Goal: Use online tool/utility

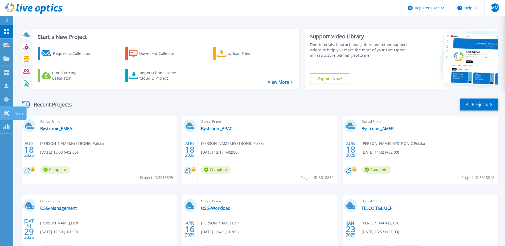
click at [6, 112] on icon at bounding box center [6, 112] width 5 height 5
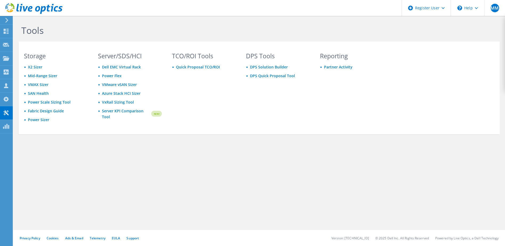
click at [17, 112] on div "Tools Storage X2 Sizer Mid-Range Sizer VMAX Sizer SAN Health Power Scale Sizing…" at bounding box center [258, 91] width 491 height 150
click at [35, 120] on link "Power Sizer" at bounding box center [38, 119] width 21 height 5
click at [34, 118] on link "Power Sizer" at bounding box center [38, 119] width 21 height 5
